Goal: Task Accomplishment & Management: Use online tool/utility

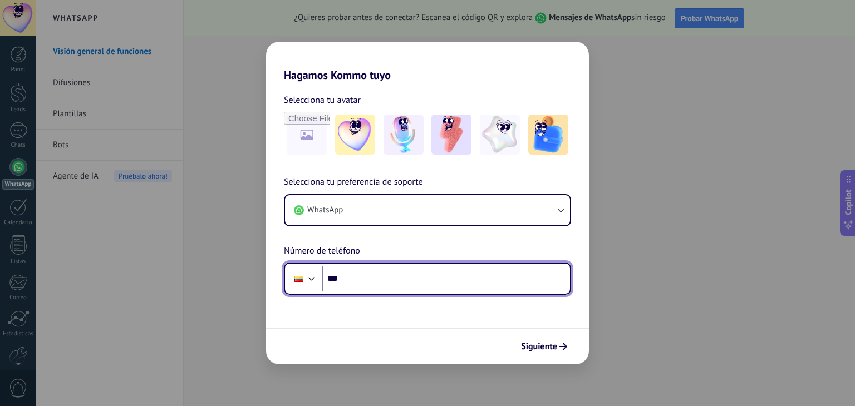
click at [459, 277] on input "***" at bounding box center [446, 279] width 248 height 26
click at [410, 276] on input "******" at bounding box center [446, 279] width 248 height 26
type input "**********"
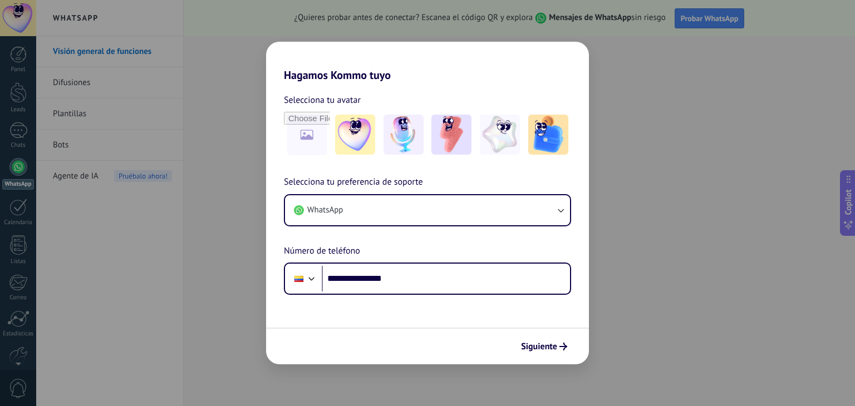
click at [542, 343] on span "Siguiente" at bounding box center [539, 347] width 36 height 8
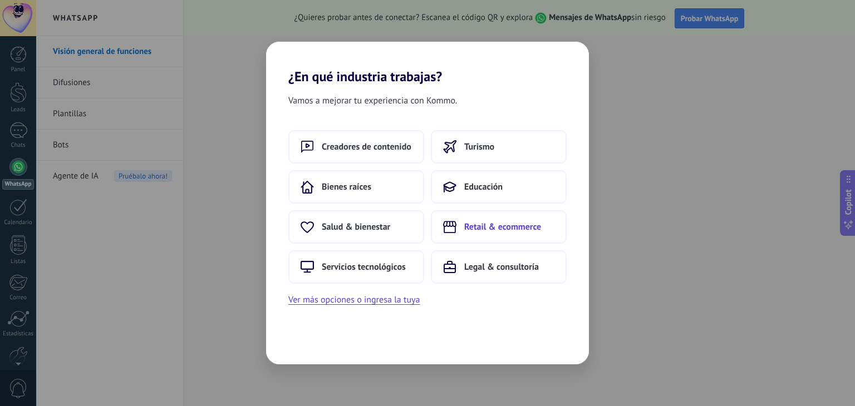
click at [550, 230] on button "Retail & ecommerce" at bounding box center [499, 226] width 136 height 33
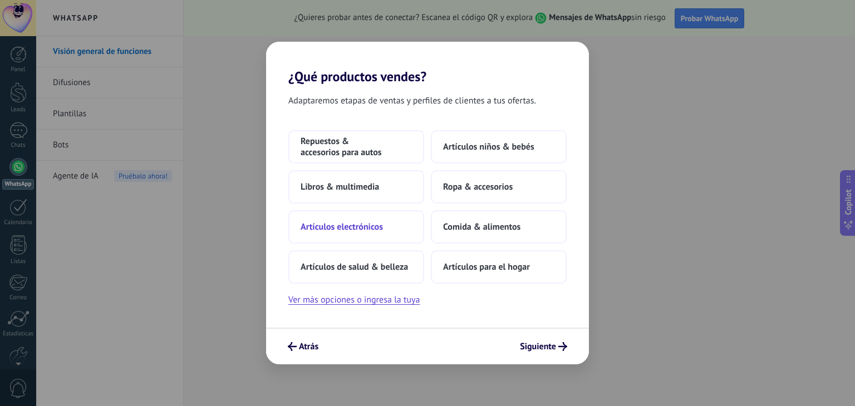
click at [369, 224] on span "Artículos electrónicos" at bounding box center [342, 226] width 82 height 11
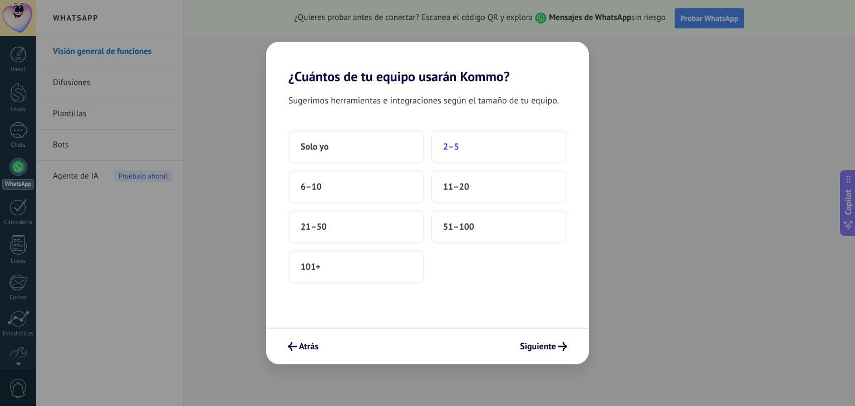
click at [459, 159] on button "2–5" at bounding box center [499, 146] width 136 height 33
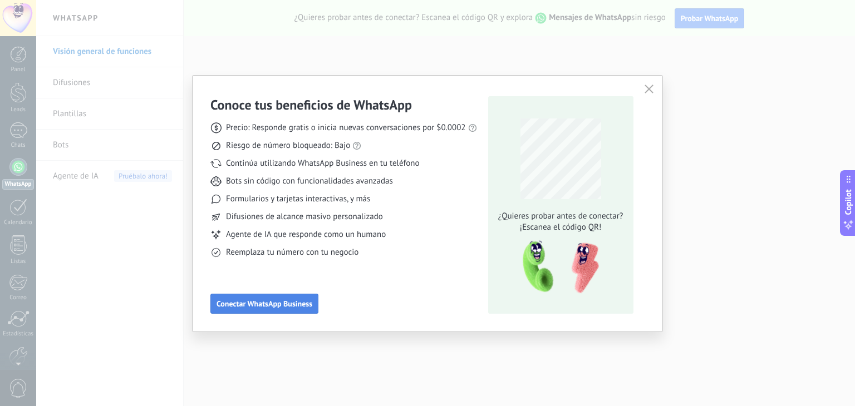
click at [271, 304] on span "Conectar WhatsApp Business" at bounding box center [264, 304] width 96 height 8
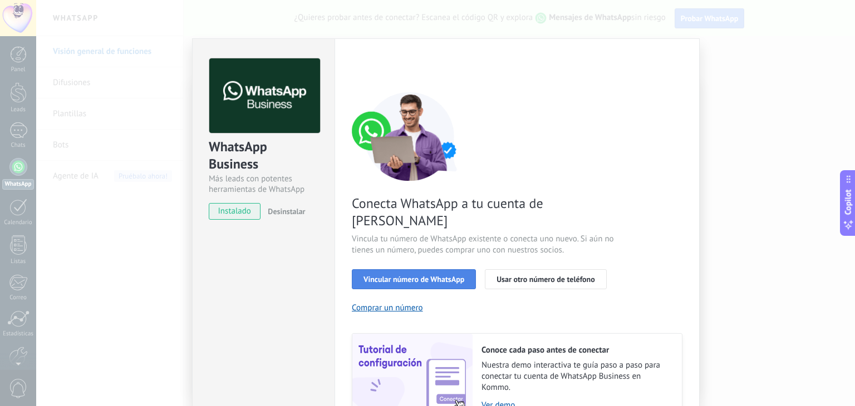
click at [414, 275] on span "Vincular número de WhatsApp" at bounding box center [413, 279] width 101 height 8
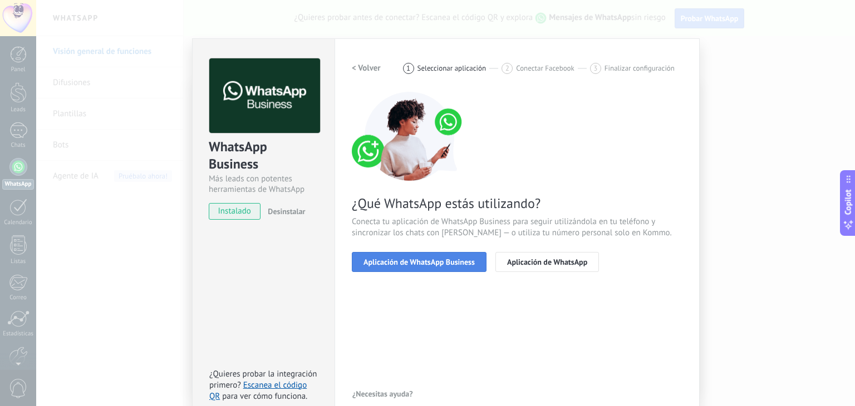
click at [435, 261] on span "Aplicación de WhatsApp Business" at bounding box center [418, 262] width 111 height 8
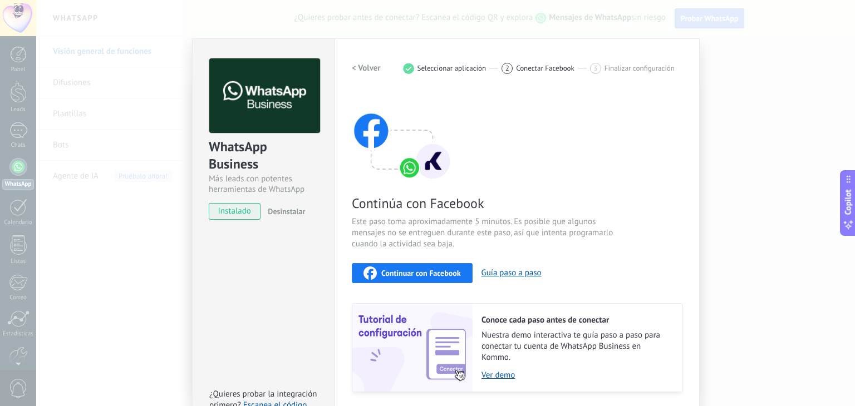
click at [418, 272] on span "Continuar con Facebook" at bounding box center [421, 273] width 80 height 8
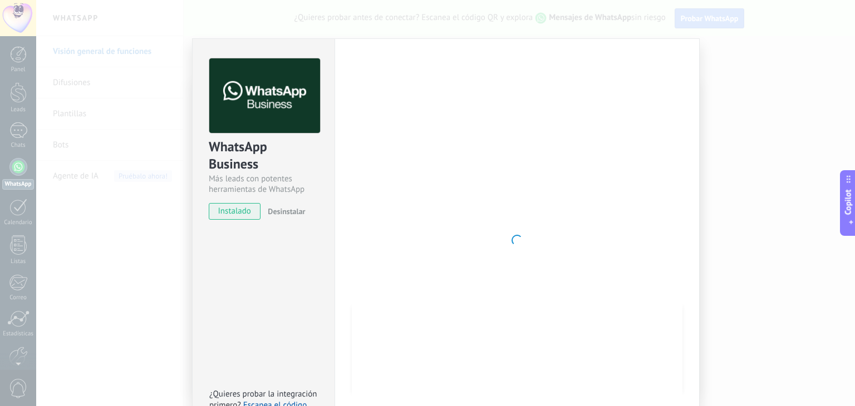
click at [697, 152] on div "Configuraciones Autorizaciones This tab logs the users who have granted integra…" at bounding box center [516, 240] width 365 height 404
click at [745, 147] on div "WhatsApp Business Más leads con potentes herramientas de WhatsApp instalado Des…" at bounding box center [445, 203] width 819 height 406
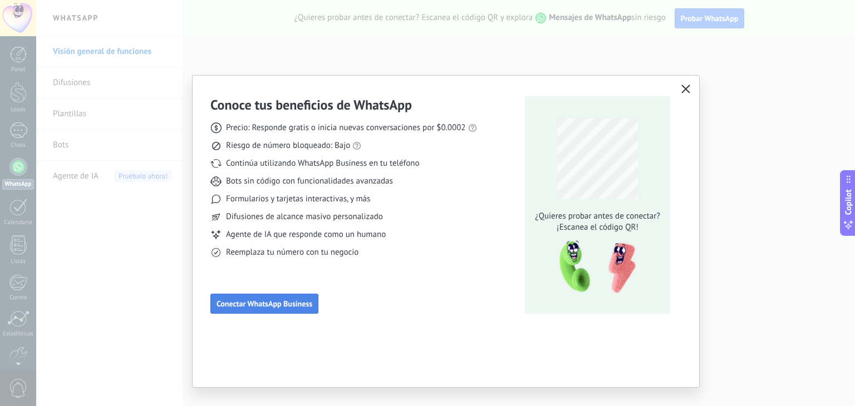
click at [267, 301] on span "Conectar WhatsApp Business" at bounding box center [264, 304] width 96 height 8
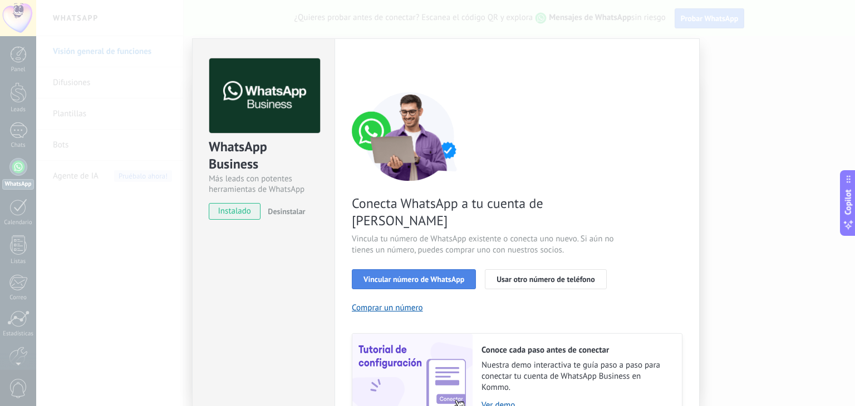
click at [384, 275] on span "Vincular número de WhatsApp" at bounding box center [413, 279] width 101 height 8
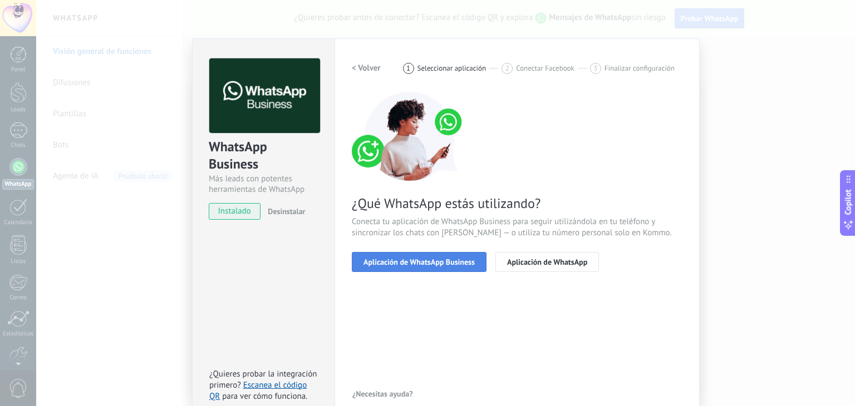
click at [387, 255] on button "Aplicación de WhatsApp Business" at bounding box center [419, 262] width 135 height 20
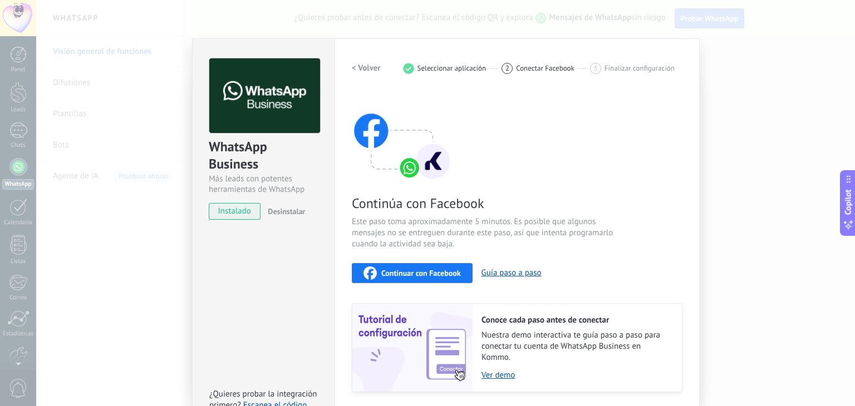
click at [395, 269] on span "Continuar con Facebook" at bounding box center [421, 273] width 80 height 8
click at [605, 286] on div "Continúa con Facebook Este paso toma aproximadamente 5 minutos. Es posible que …" at bounding box center [517, 242] width 331 height 301
click at [732, 85] on div "WhatsApp Business Más leads con potentes herramientas de WhatsApp instalado Des…" at bounding box center [445, 203] width 819 height 406
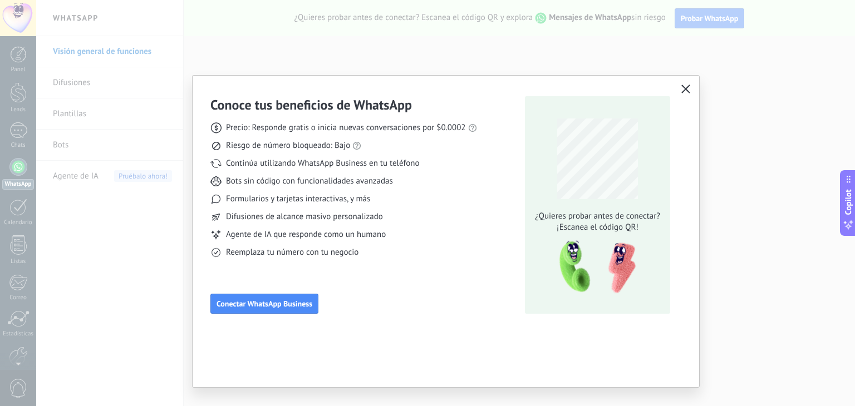
click at [679, 85] on button "button" at bounding box center [685, 90] width 14 height 16
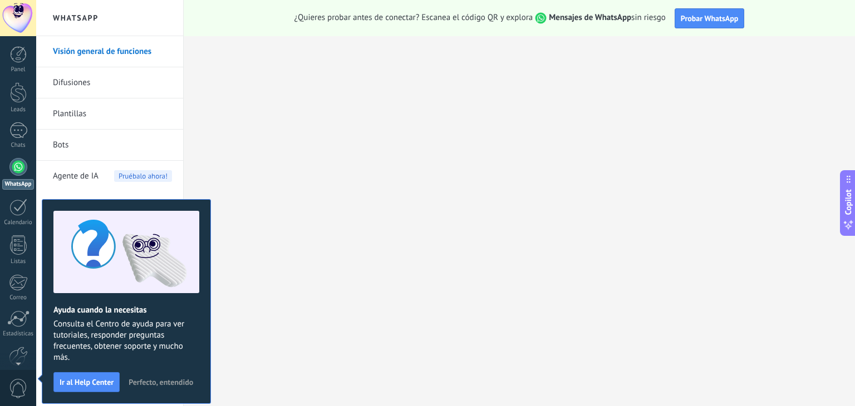
click at [141, 384] on span "Perfecto, entendido" at bounding box center [161, 382] width 65 height 8
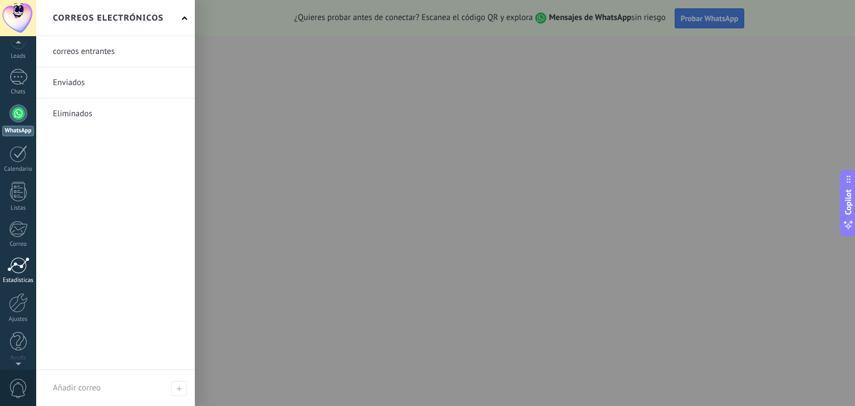
scroll to position [56, 0]
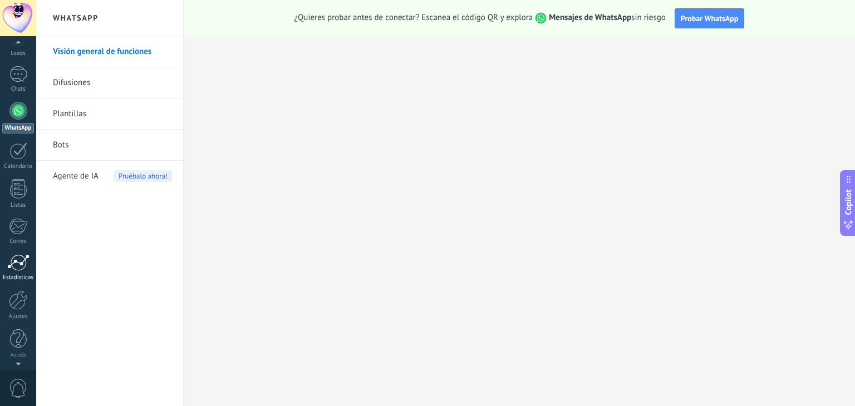
click at [13, 269] on div at bounding box center [18, 262] width 22 height 17
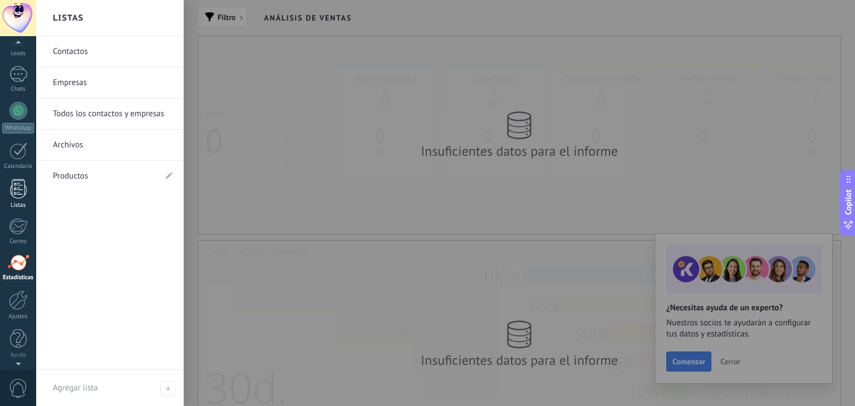
click at [17, 184] on div at bounding box center [18, 188] width 17 height 19
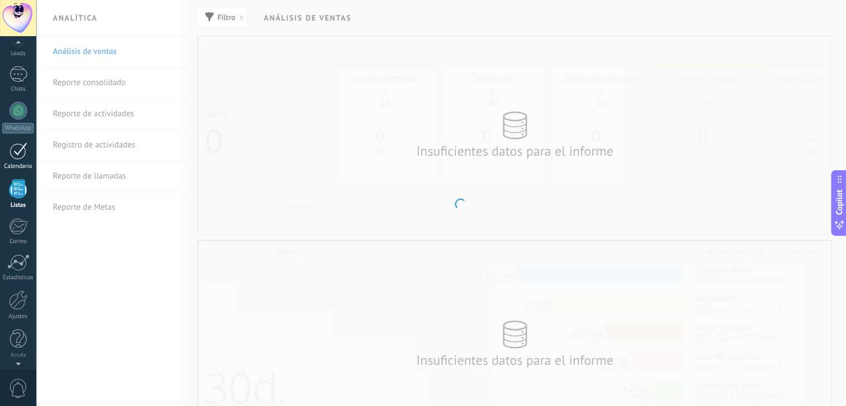
click at [20, 157] on div at bounding box center [18, 150] width 18 height 17
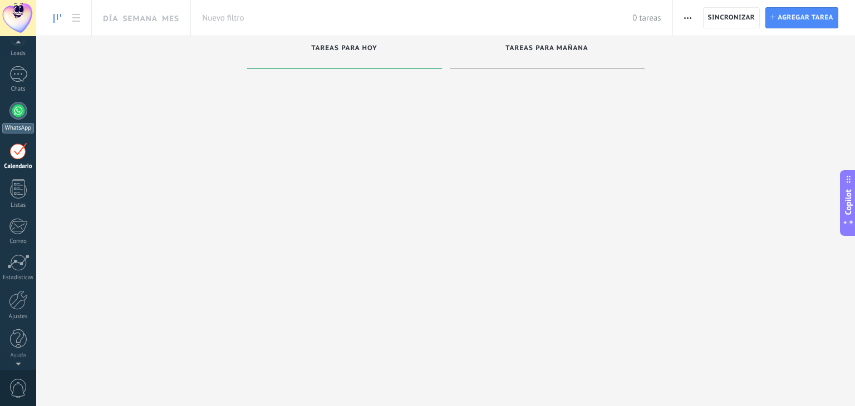
click at [21, 111] on div at bounding box center [18, 111] width 18 height 18
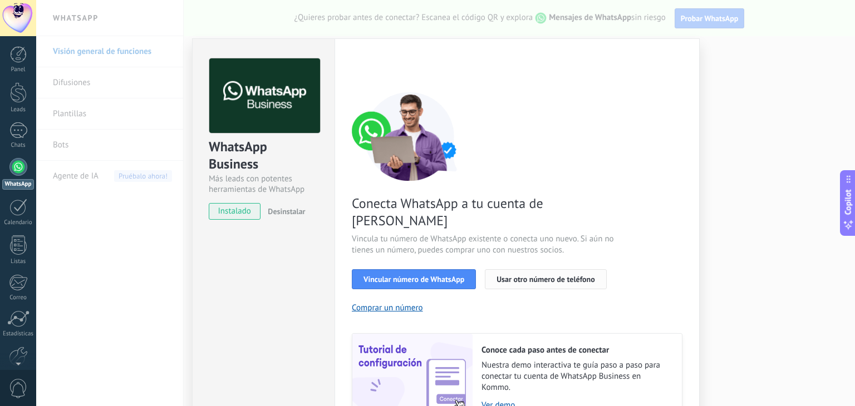
drag, startPoint x: 377, startPoint y: 264, endPoint x: 519, endPoint y: 264, distance: 141.9
click at [519, 269] on div "Vincular número de WhatsApp Usar otro número de teléfono" at bounding box center [517, 279] width 331 height 20
click at [519, 275] on span "Usar otro número de teléfono" at bounding box center [545, 279] width 98 height 8
click at [787, 169] on div "WhatsApp Business Más leads con potentes herramientas de WhatsApp instalado Des…" at bounding box center [445, 203] width 819 height 406
